Goal: Information Seeking & Learning: Check status

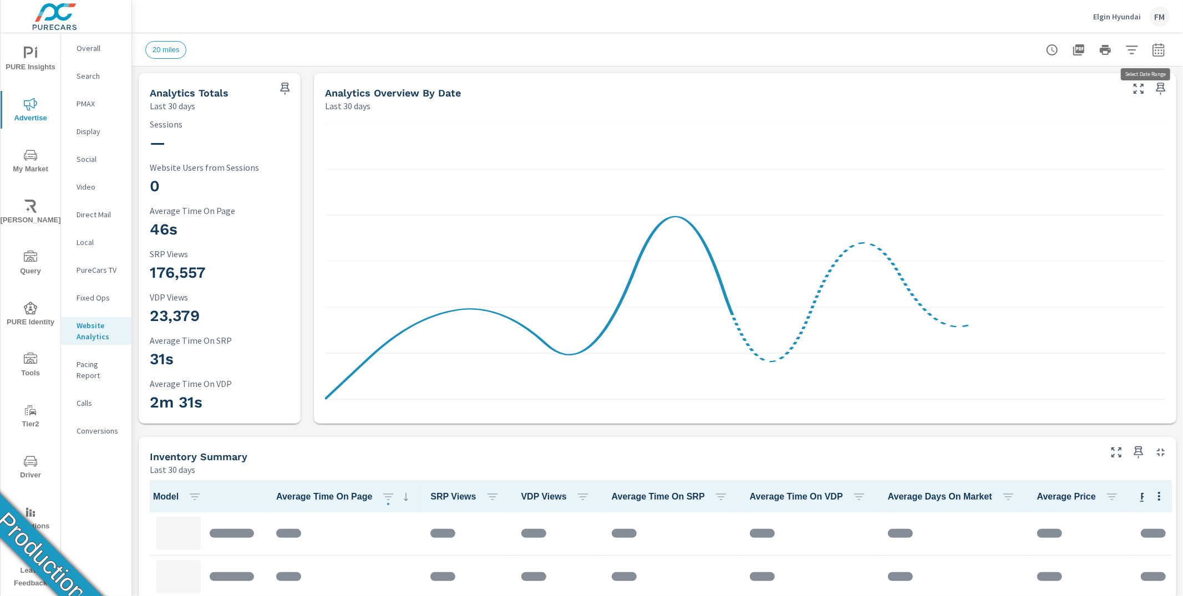
click at [1064, 50] on icon "button" at bounding box center [1157, 51] width 7 height 4
select select "Last 30 days"
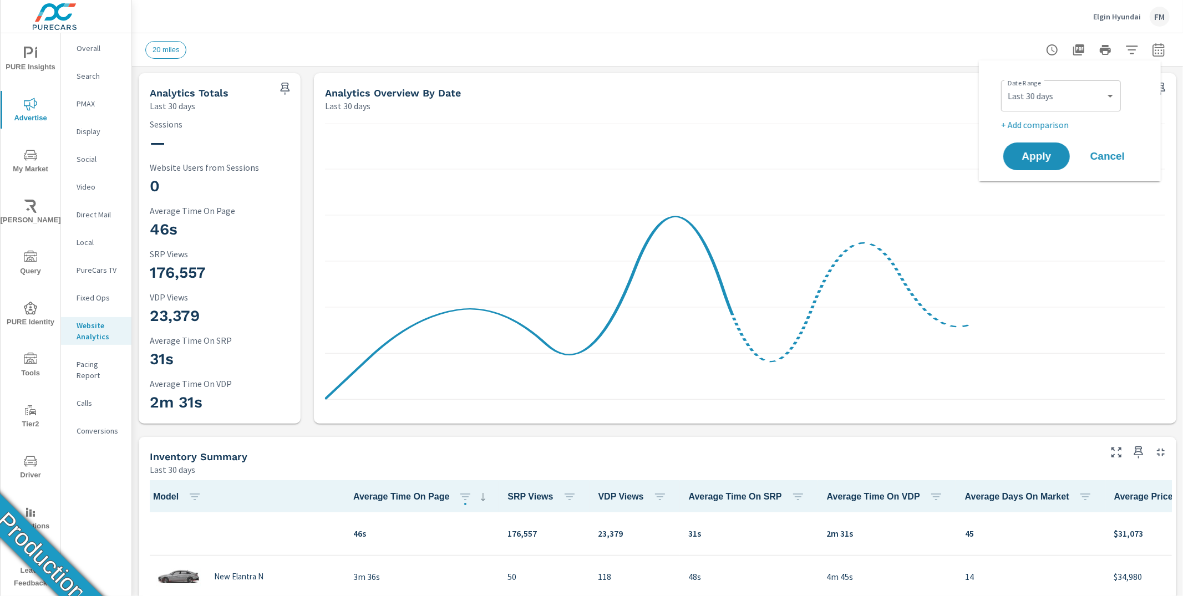
scroll to position [1, 0]
click at [570, 39] on div "20 miles" at bounding box center [657, 49] width 1024 height 33
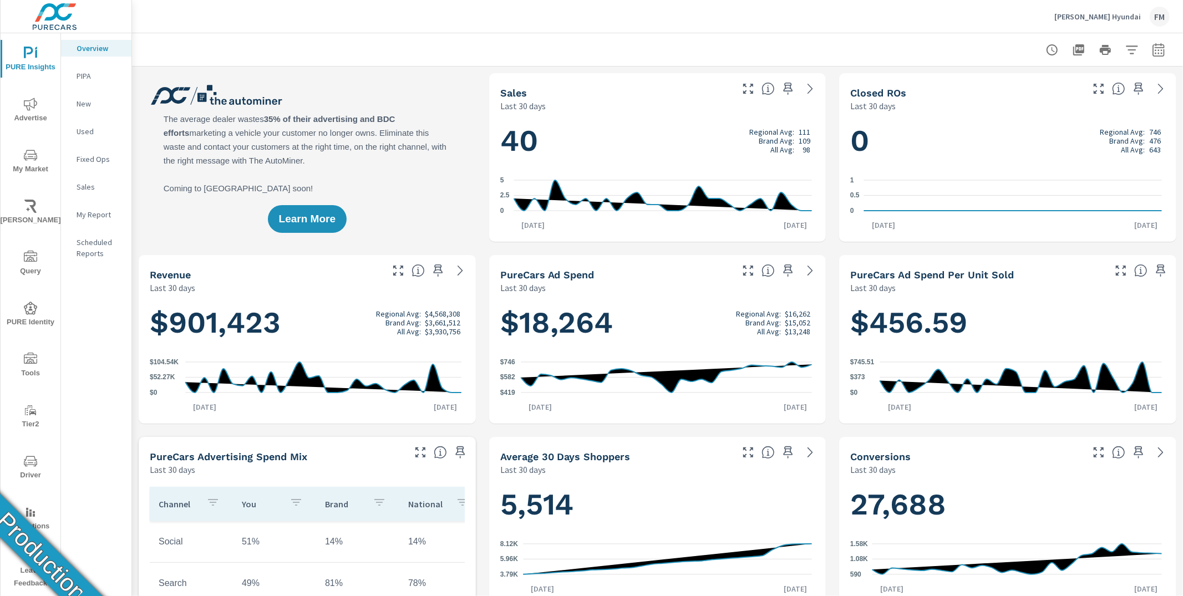
scroll to position [1, 0]
click at [25, 116] on span "Advertise" at bounding box center [30, 111] width 53 height 27
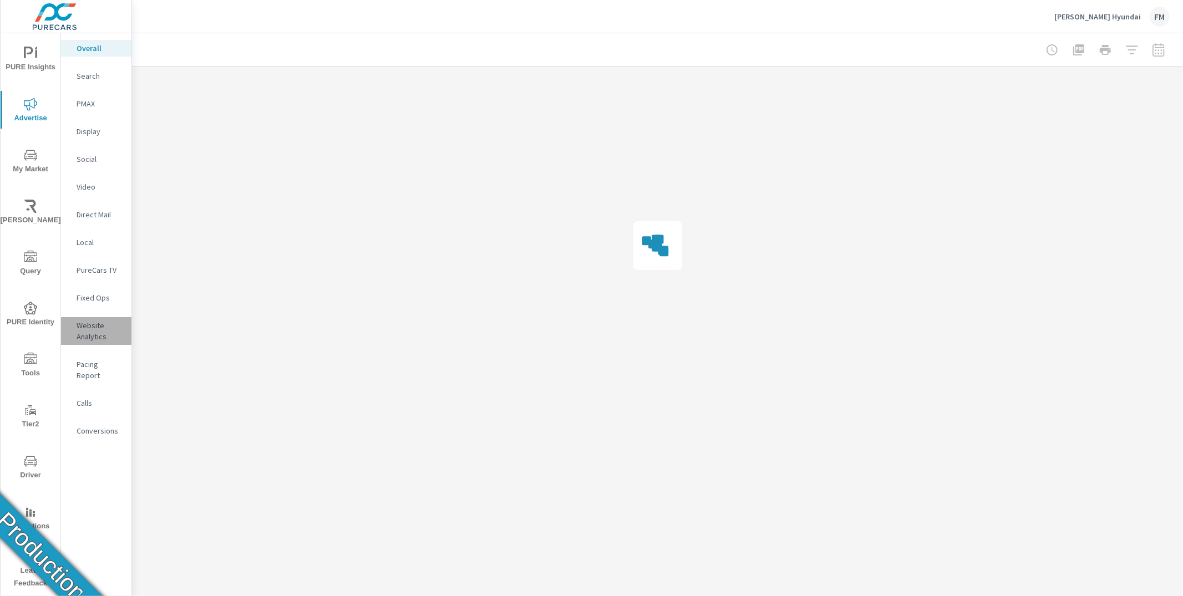
click at [103, 330] on p "Website Analytics" at bounding box center [100, 331] width 46 height 22
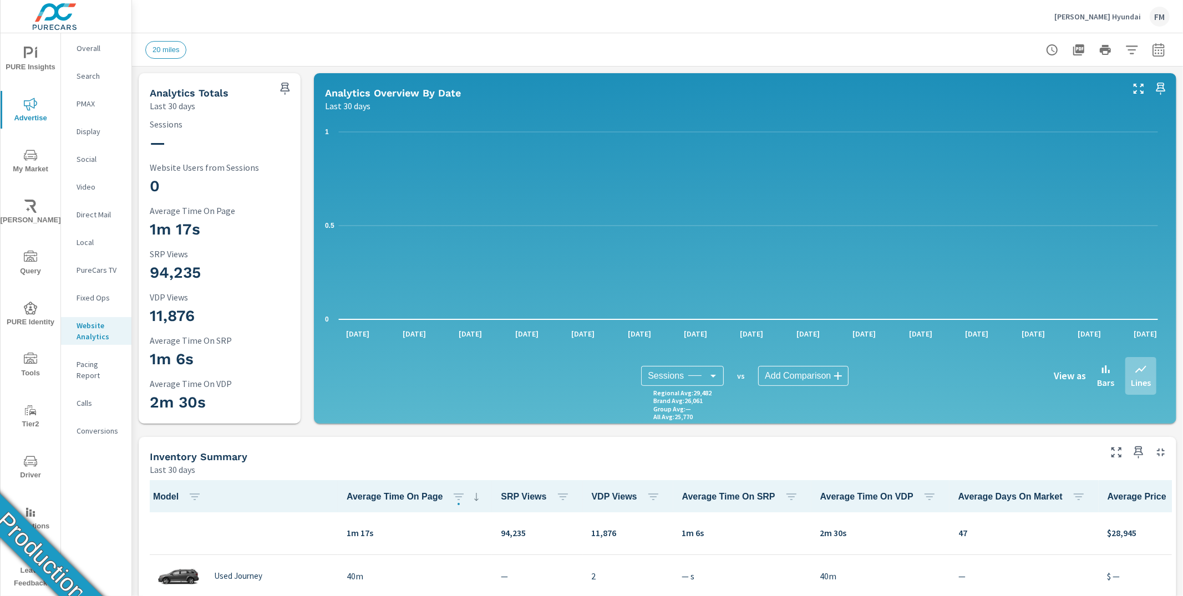
scroll to position [1, 0]
click at [1163, 17] on div "FM" at bounding box center [1159, 17] width 20 height 20
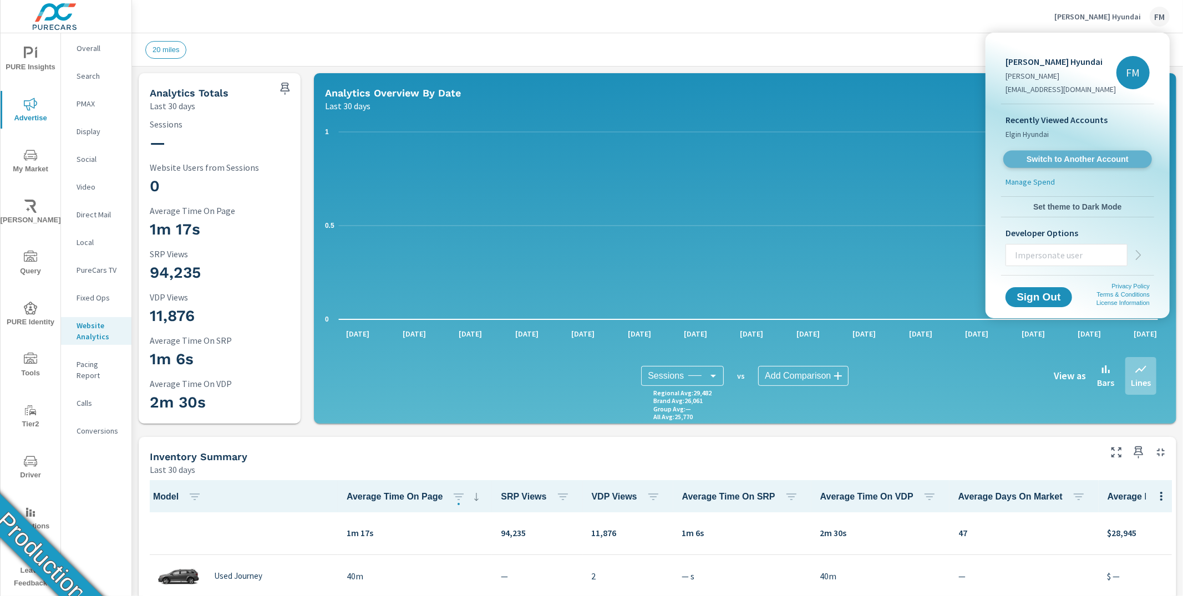
click at [1102, 162] on span "Switch to Another Account" at bounding box center [1077, 159] width 136 height 11
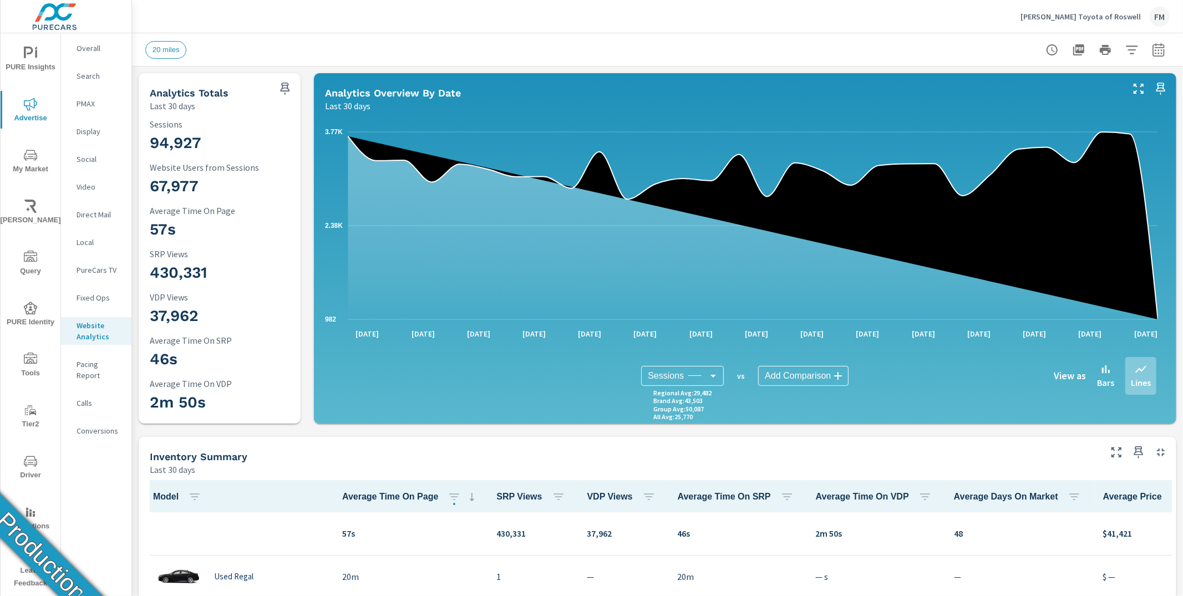
scroll to position [1, 0]
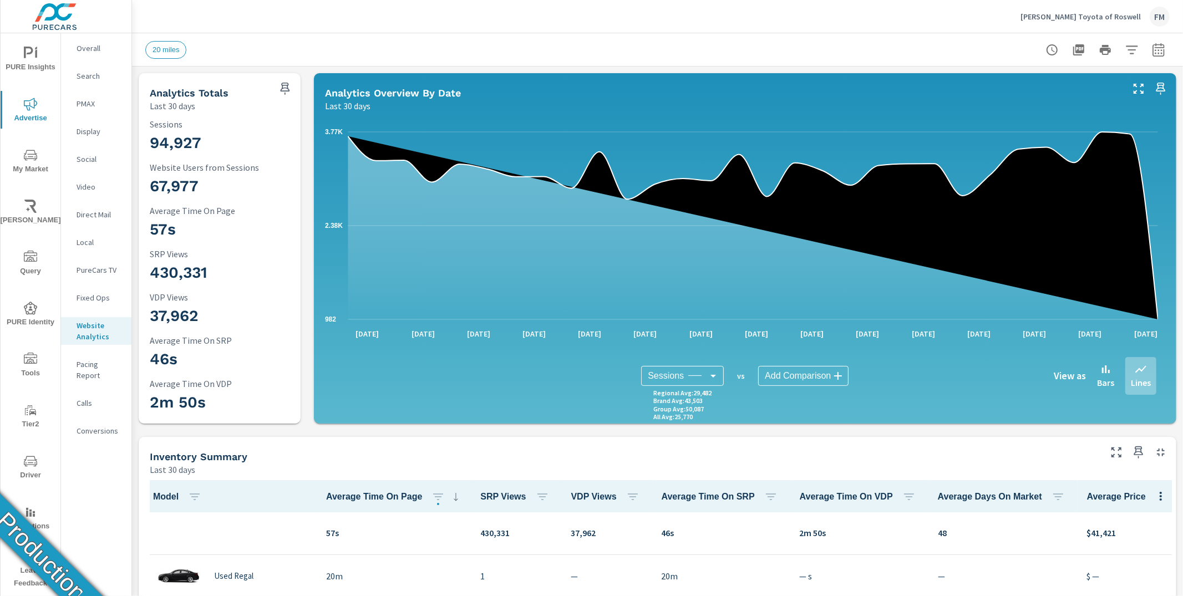
click at [1158, 57] on div at bounding box center [1105, 50] width 129 height 22
click at [1154, 50] on icon "button" at bounding box center [1157, 51] width 7 height 4
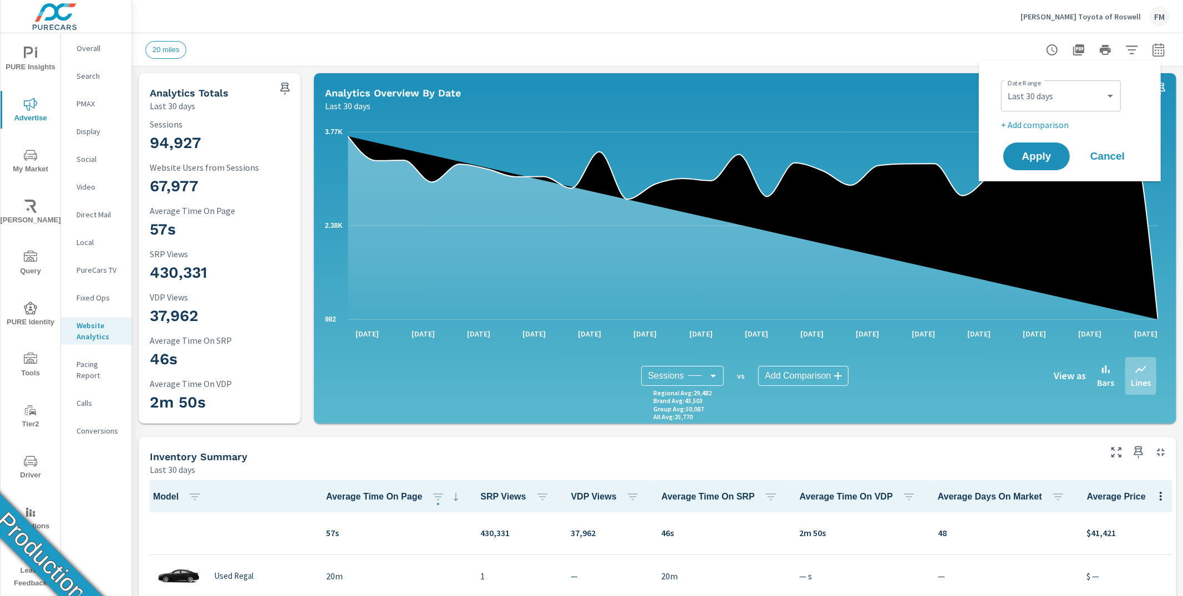
click at [1104, 81] on div "Custom [DATE] Last week Last 7 days Last 14 days Last 30 days Last 45 days Last…" at bounding box center [1061, 95] width 120 height 31
click at [1102, 91] on select "Custom Yesterday Last week Last 7 days Last 14 days Last 30 days Last 45 days L…" at bounding box center [1060, 96] width 111 height 22
select select "Last month"
click at [1053, 154] on span "Apply" at bounding box center [1035, 156] width 45 height 11
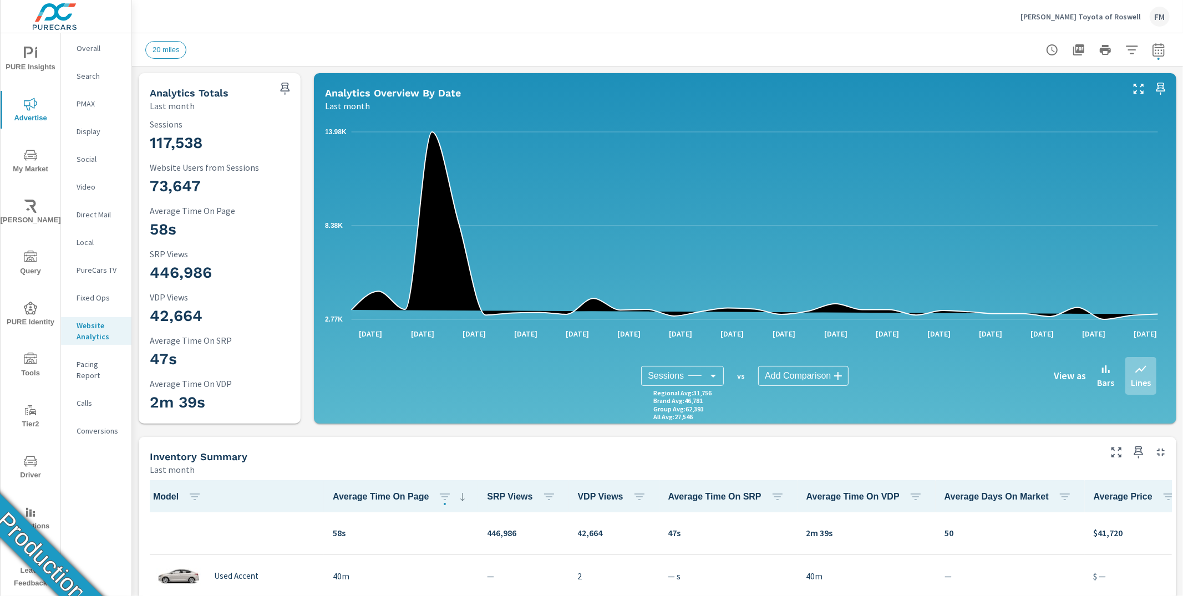
scroll to position [1, 0]
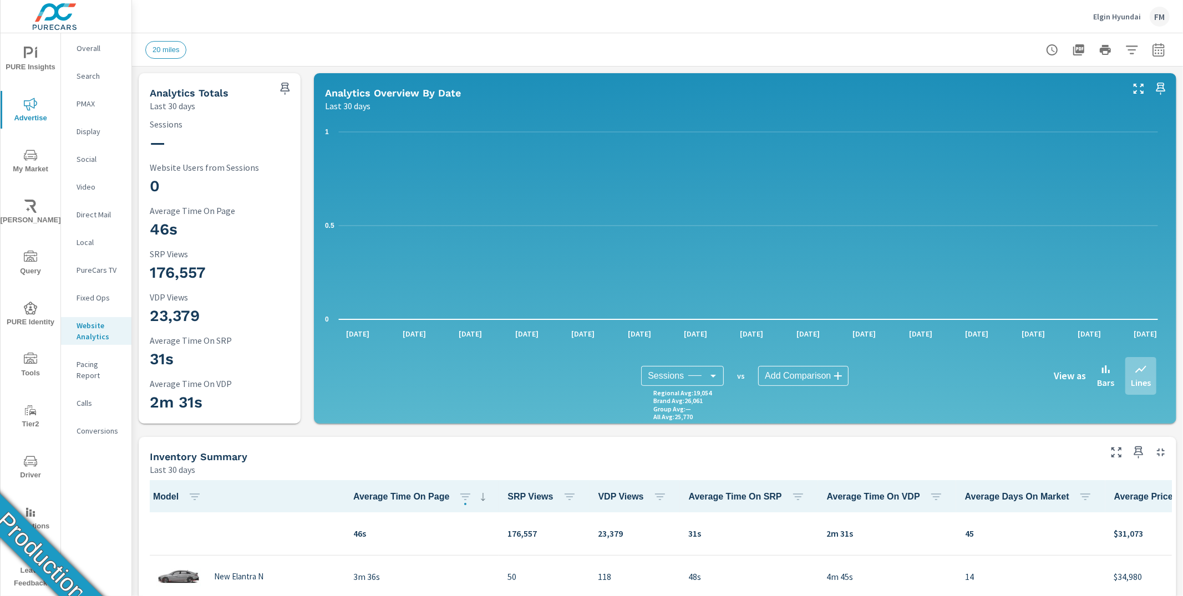
scroll to position [1, 0]
click at [1161, 16] on div "FM" at bounding box center [1159, 17] width 20 height 20
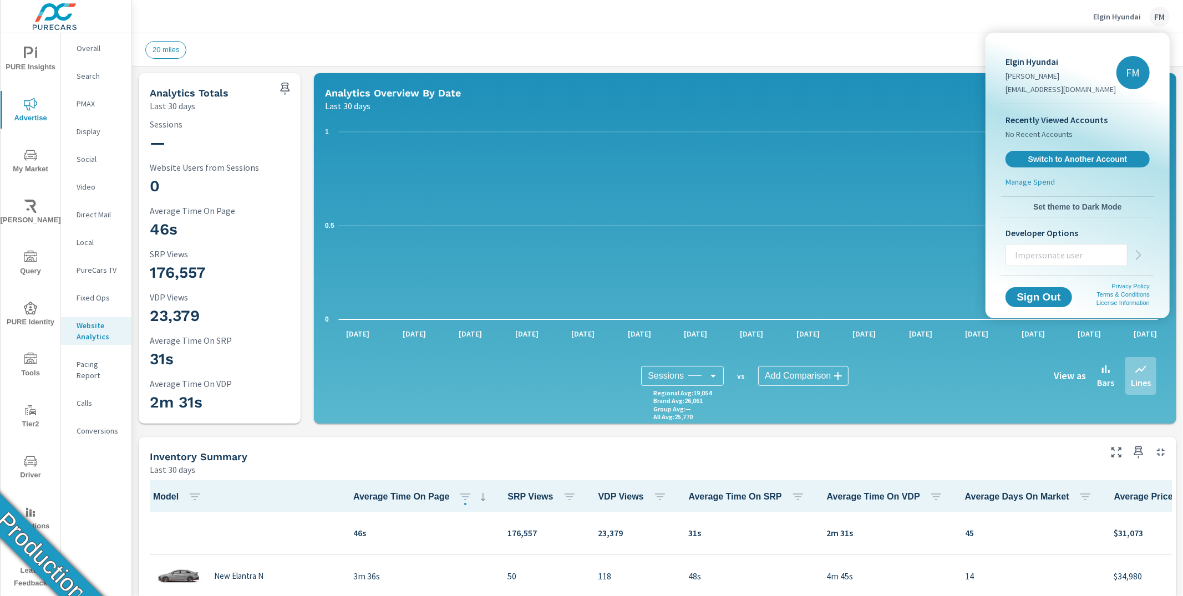
click at [716, 11] on div at bounding box center [591, 298] width 1183 height 596
